Goal: Transaction & Acquisition: Book appointment/travel/reservation

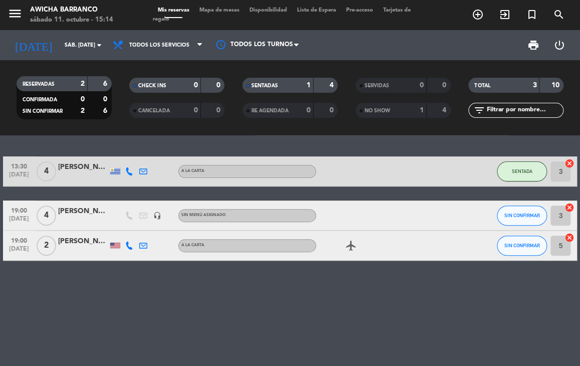
click at [343, 285] on div "13:30 [DATE] 4 [PERSON_NAME] A [PERSON_NAME] SENTADA 3 cancel 19:00 [DATE] 4 [P…" at bounding box center [290, 250] width 580 height 230
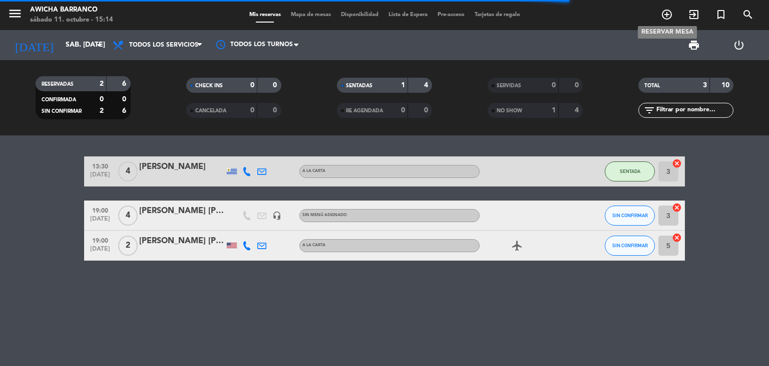
click at [579, 15] on icon "add_circle_outline" at bounding box center [667, 15] width 12 height 12
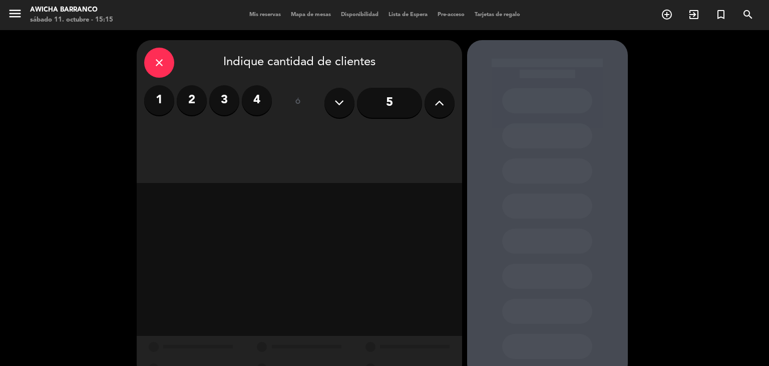
click at [190, 104] on label "2" at bounding box center [192, 100] width 30 height 30
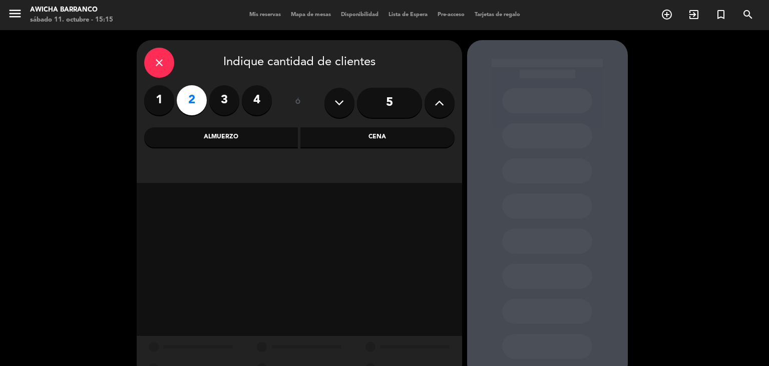
click at [360, 138] on div "Cena" at bounding box center [377, 137] width 154 height 20
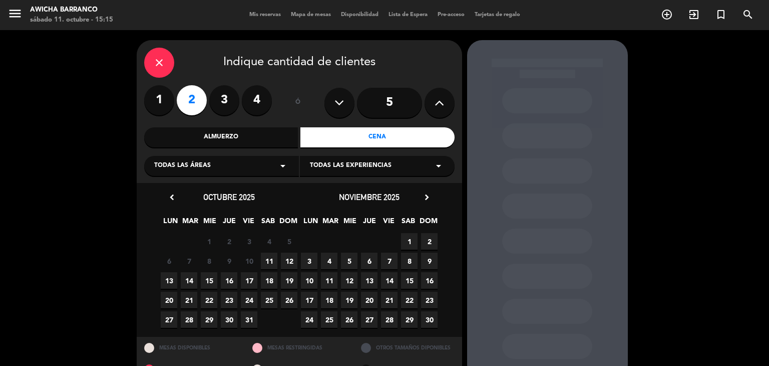
drag, startPoint x: 271, startPoint y: 258, endPoint x: 267, endPoint y: 255, distance: 5.4
click at [270, 257] on span "11" at bounding box center [269, 260] width 17 height 17
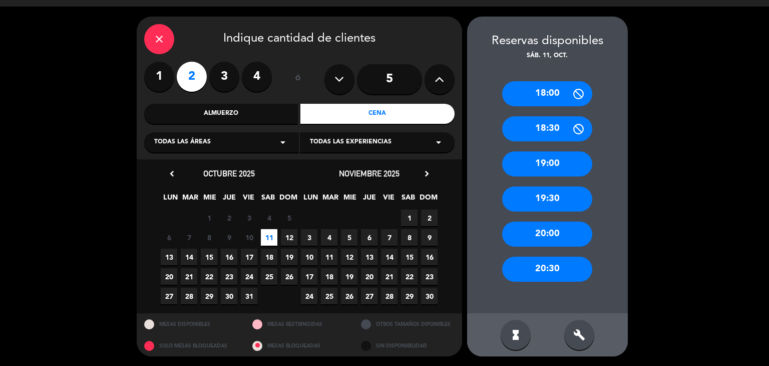
click at [550, 205] on div "19:30" at bounding box center [547, 198] width 90 height 25
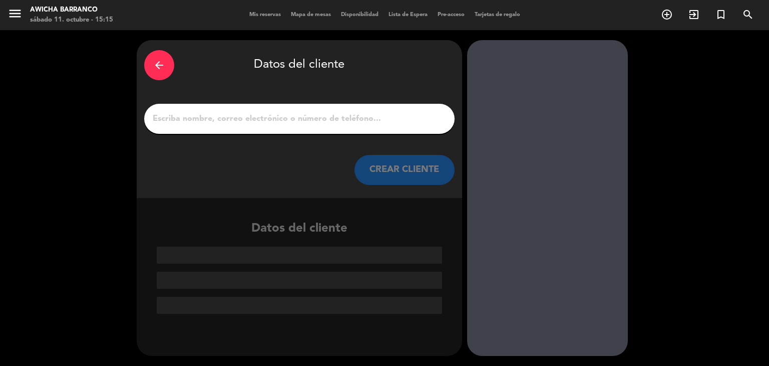
click at [373, 128] on div at bounding box center [299, 119] width 310 height 30
click at [371, 122] on input "1" at bounding box center [299, 119] width 295 height 14
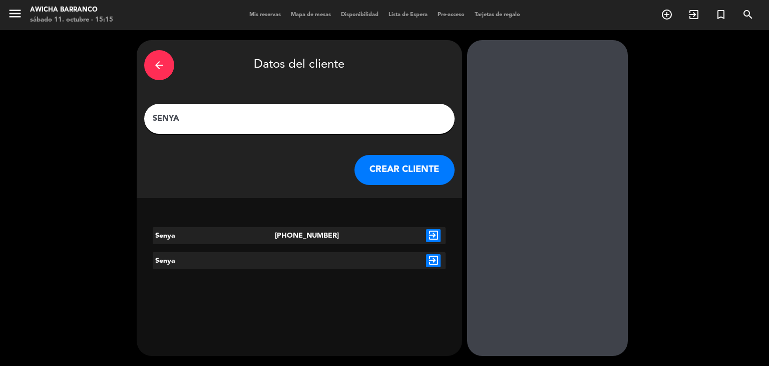
type input "SENYA"
click at [359, 234] on div at bounding box center [372, 235] width 98 height 17
click at [427, 232] on icon "exit_to_app" at bounding box center [433, 235] width 15 height 13
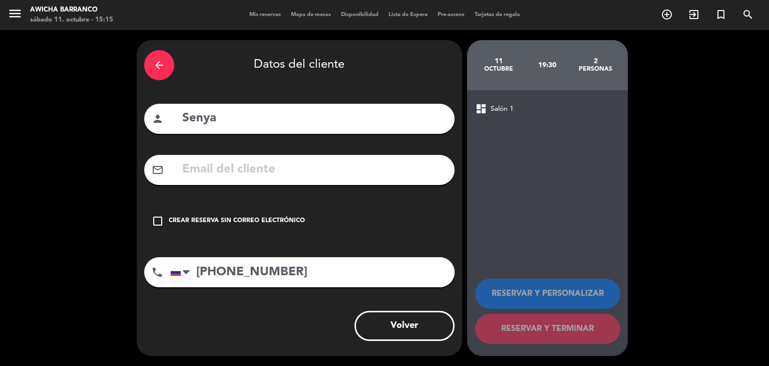
click at [162, 225] on icon "check_box_outline_blank" at bounding box center [158, 221] width 12 height 12
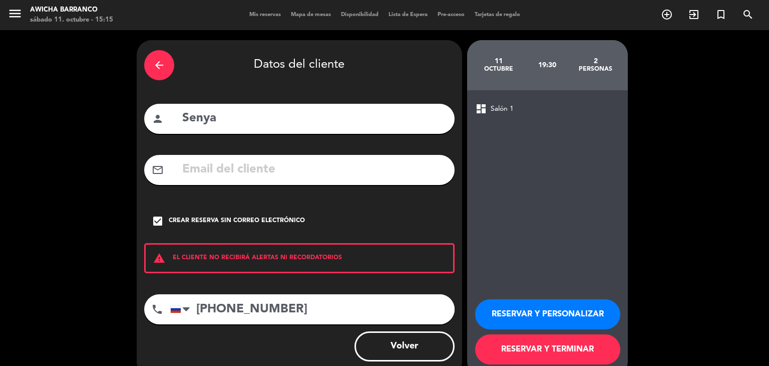
click at [531, 320] on button "RESERVAR Y PERSONALIZAR" at bounding box center [547, 314] width 145 height 30
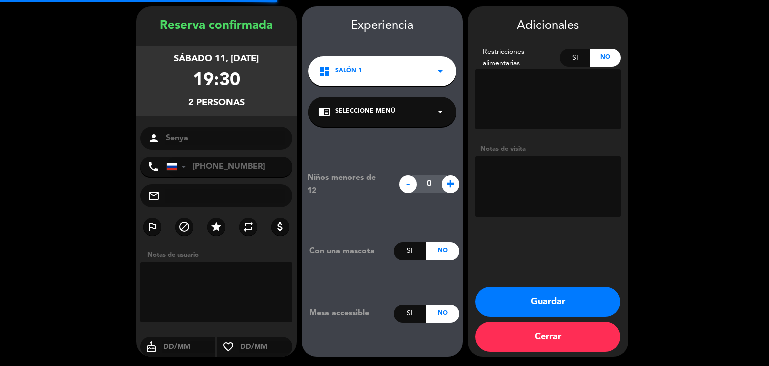
scroll to position [35, 0]
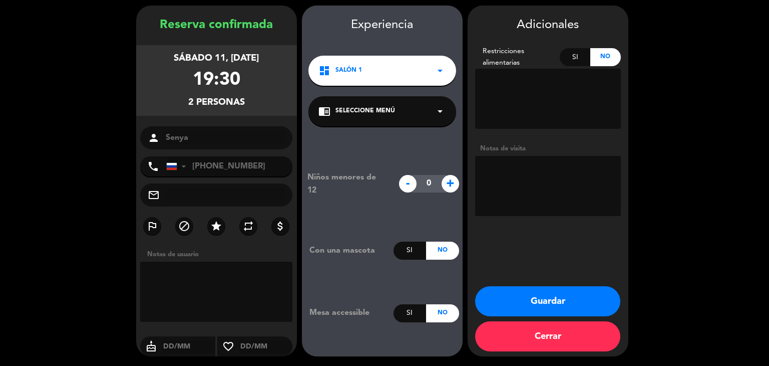
click at [579, 310] on button "Guardar" at bounding box center [547, 301] width 145 height 30
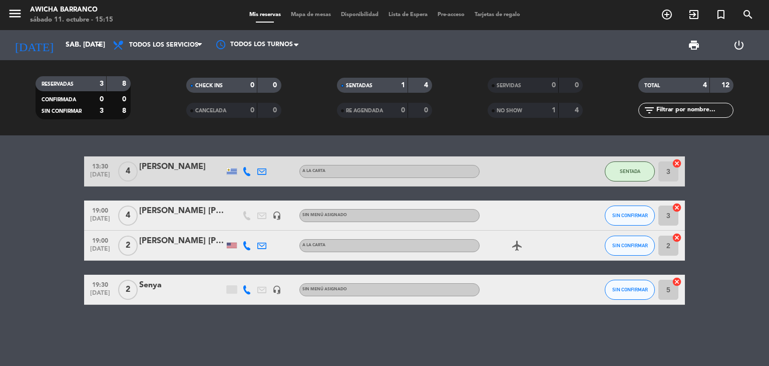
click at [579, 16] on icon "add_circle_outline" at bounding box center [667, 15] width 12 height 12
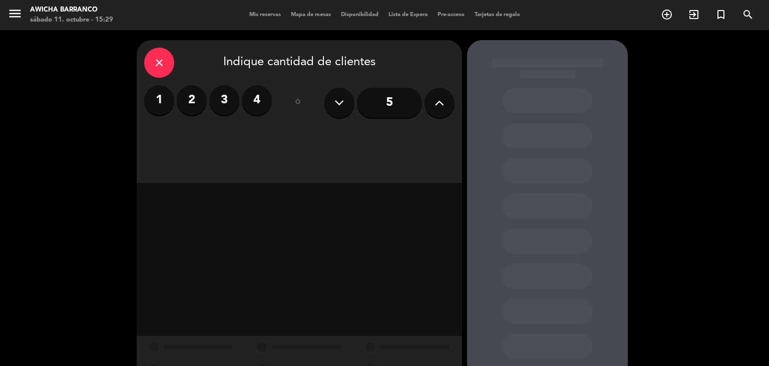
click at [191, 101] on label "2" at bounding box center [192, 100] width 30 height 30
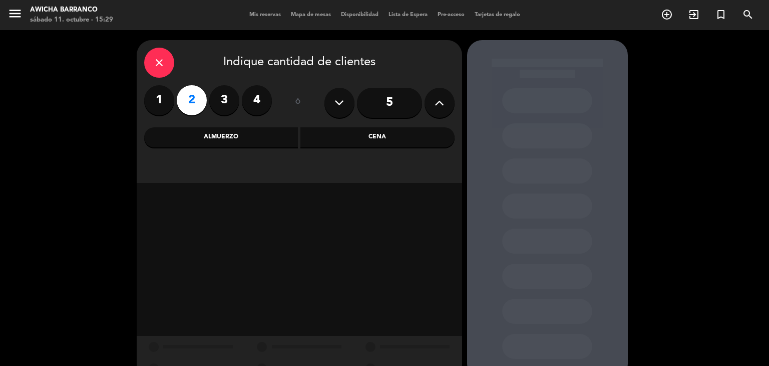
click at [349, 141] on div "Cena" at bounding box center [377, 137] width 154 height 20
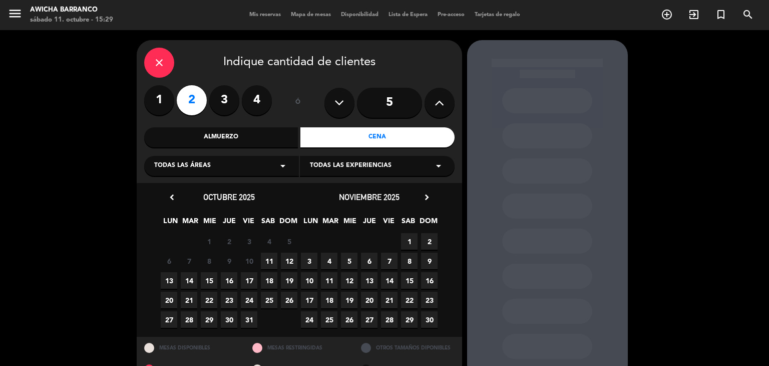
click at [270, 260] on span "11" at bounding box center [269, 260] width 17 height 17
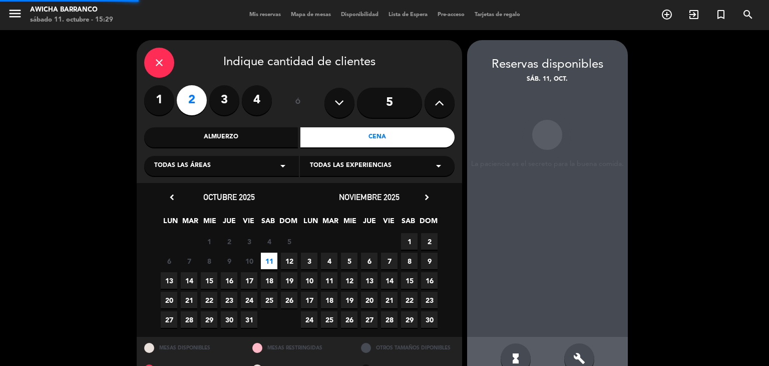
scroll to position [24, 0]
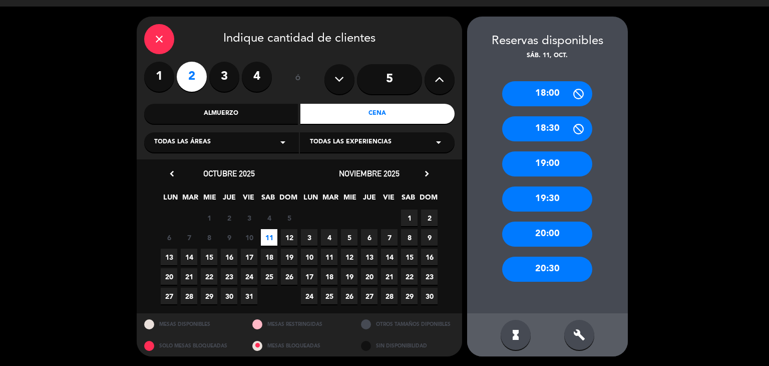
click at [533, 269] on div "20:30" at bounding box center [547, 268] width 90 height 25
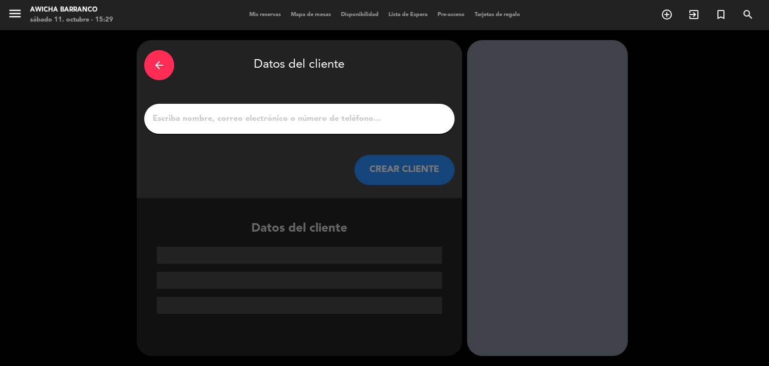
scroll to position [0, 0]
